Goal: Navigation & Orientation: Find specific page/section

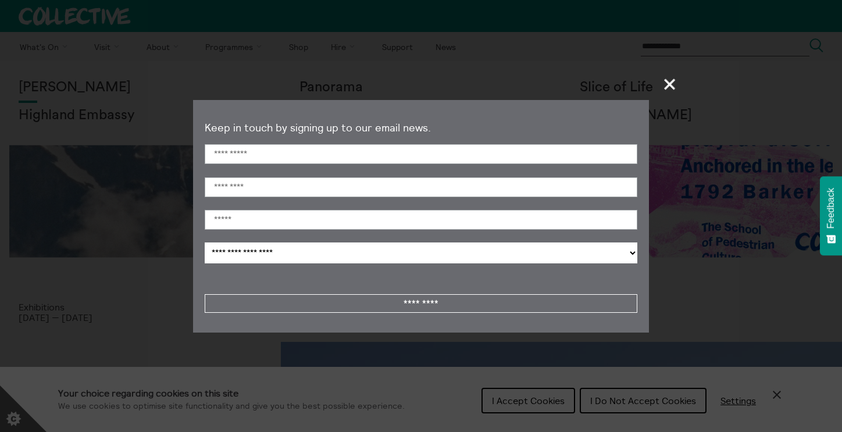
click at [671, 85] on span "+" at bounding box center [670, 84] width 34 height 34
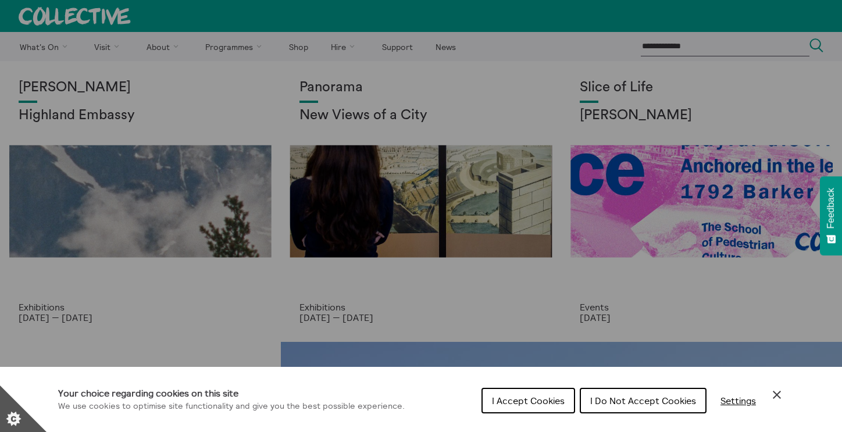
click at [532, 399] on span "I Accept Cookies" at bounding box center [528, 401] width 73 height 12
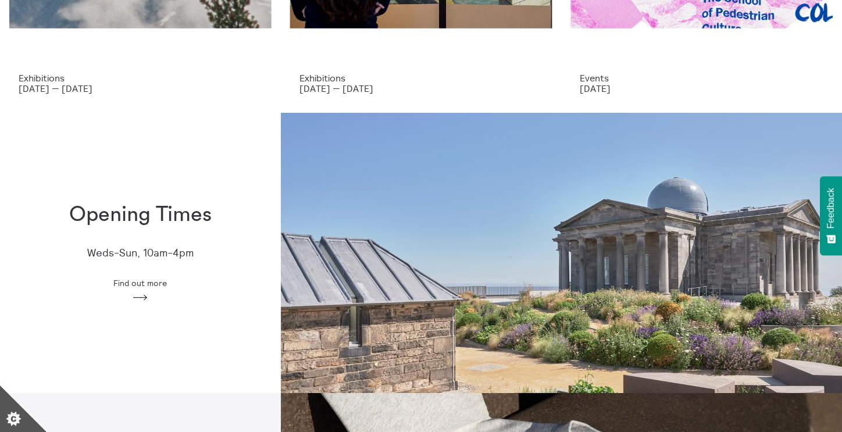
scroll to position [310, 0]
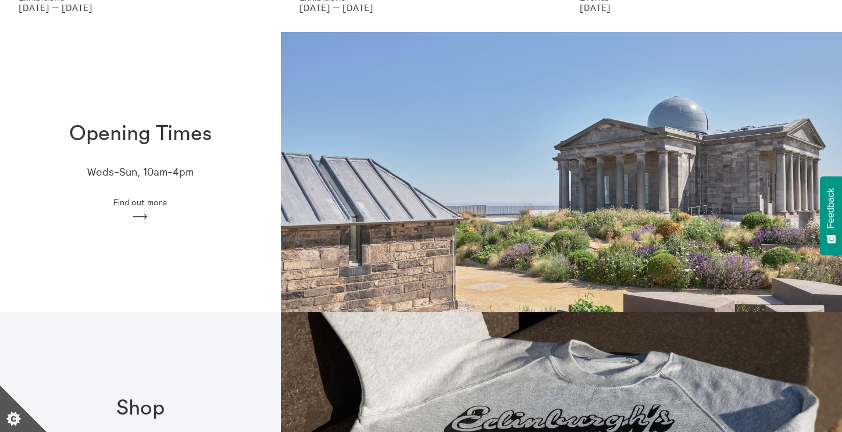
click at [141, 202] on span "Find out more" at bounding box center [140, 202] width 54 height 9
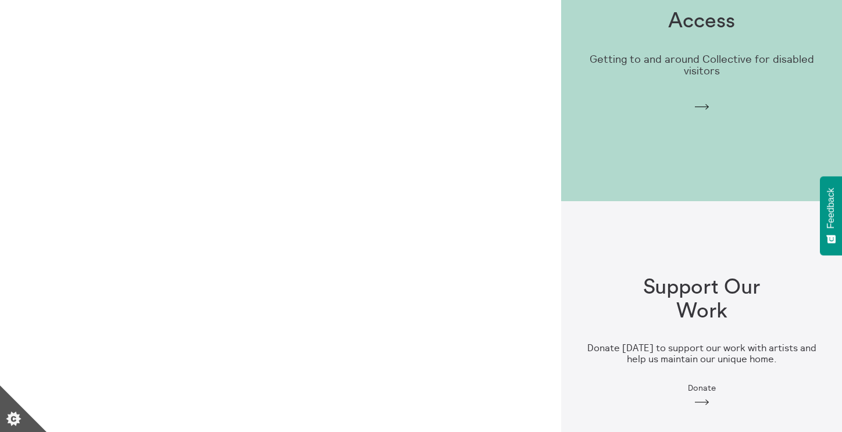
scroll to position [946, 0]
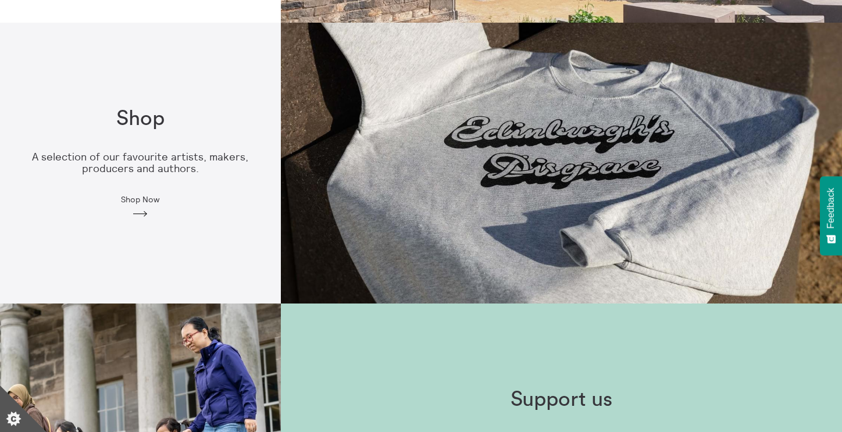
scroll to position [602, 0]
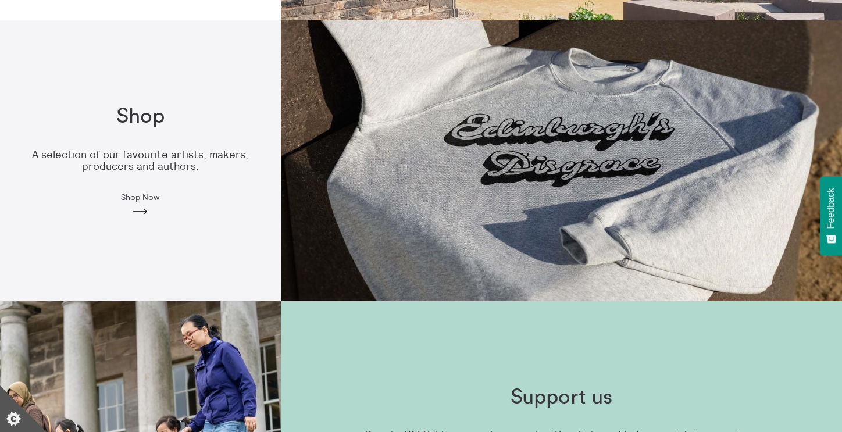
click at [144, 208] on icon "Arrow" at bounding box center [140, 212] width 19 height 10
